Goal: Check status: Check status

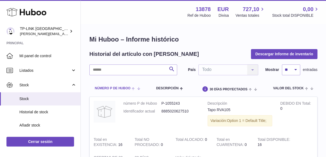
scroll to position [81, 0]
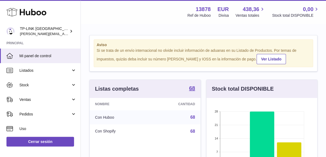
scroll to position [84, 111]
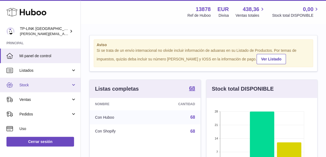
click at [72, 88] on link "Stock" at bounding box center [40, 85] width 81 height 15
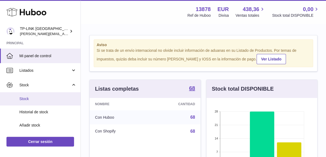
click at [31, 99] on span "Stock" at bounding box center [47, 98] width 57 height 5
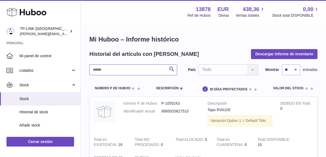
click at [136, 66] on input "text" at bounding box center [133, 69] width 88 height 11
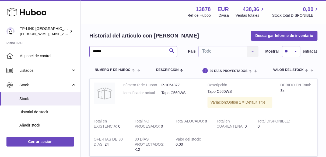
scroll to position [27, 0]
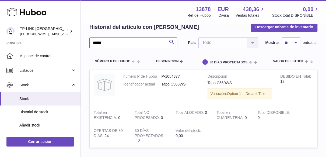
type input "******"
